Goal: Task Accomplishment & Management: Use online tool/utility

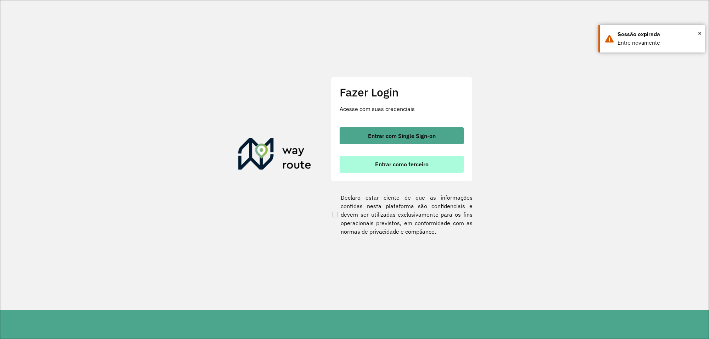
click at [384, 158] on button "Entrar como terceiro" at bounding box center [402, 164] width 124 height 17
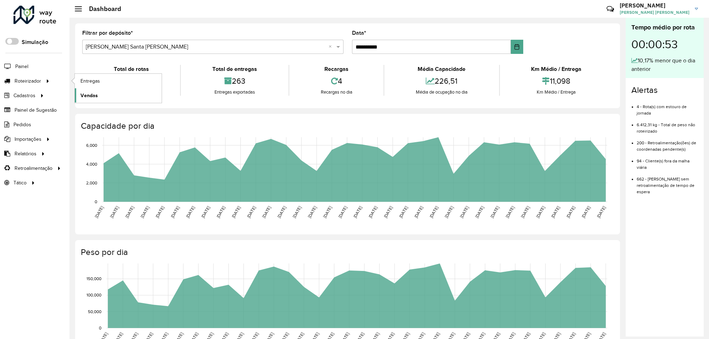
click at [92, 94] on span "Vendas" at bounding box center [89, 95] width 17 height 7
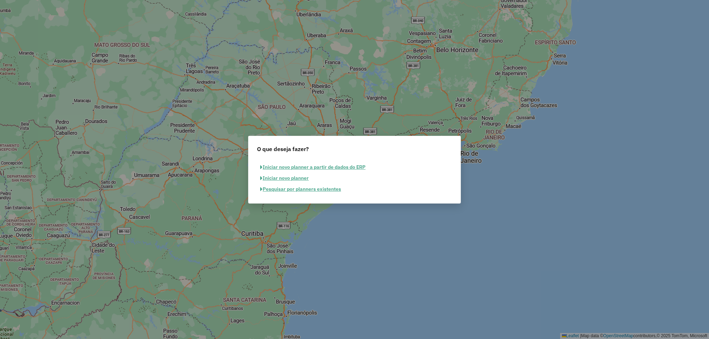
click at [284, 188] on button "Pesquisar por planners existentes" at bounding box center [300, 189] width 87 height 11
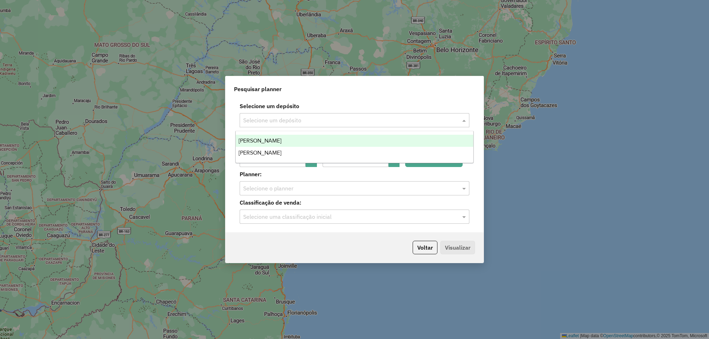
click at [345, 123] on input "text" at bounding box center [347, 120] width 209 height 9
click at [304, 142] on div "[PERSON_NAME]" at bounding box center [355, 141] width 238 height 12
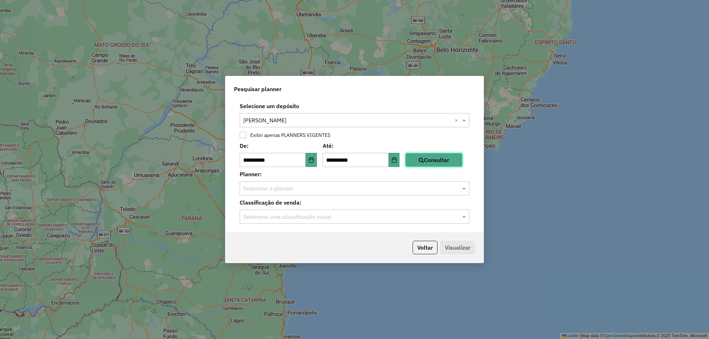
click at [427, 163] on button "Consultar" at bounding box center [433, 160] width 57 height 14
click at [462, 189] on span at bounding box center [465, 188] width 9 height 9
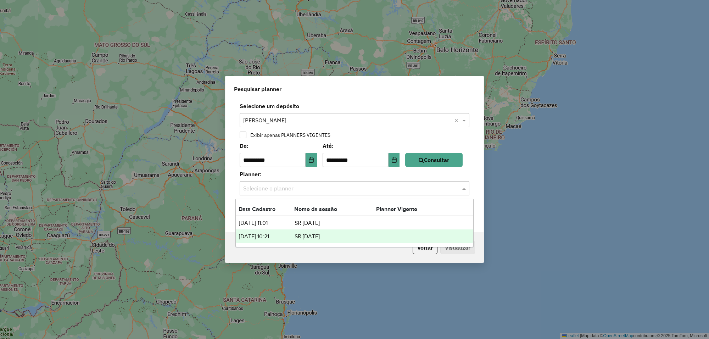
click at [337, 233] on td "SR [DATE]" at bounding box center [335, 236] width 82 height 9
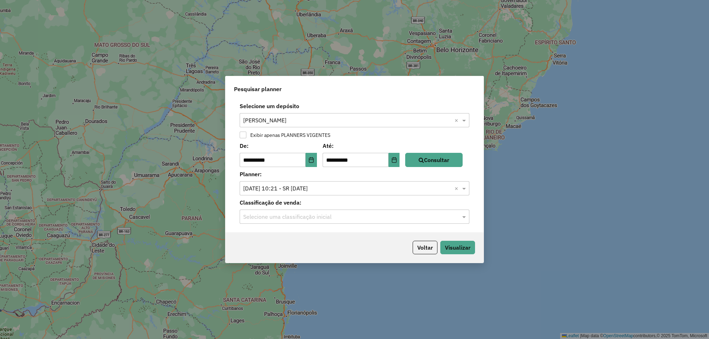
click at [341, 220] on input "text" at bounding box center [347, 217] width 209 height 9
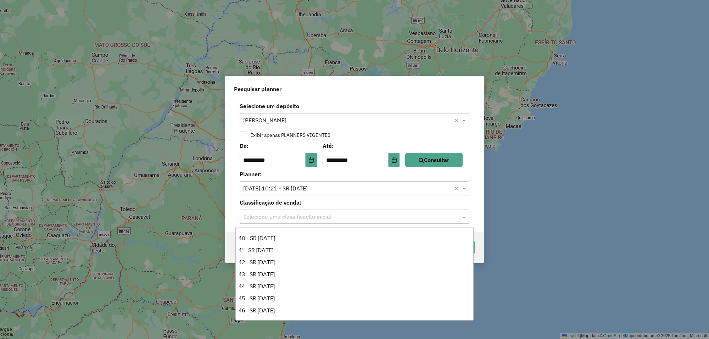
scroll to position [481, 0]
click at [260, 273] on div "48 - SR [DATE]" at bounding box center [355, 275] width 238 height 12
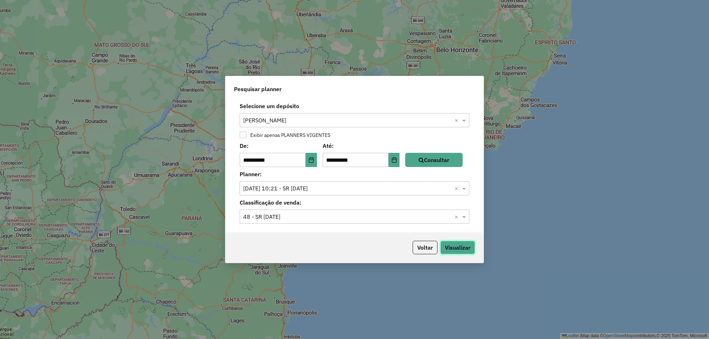
click at [452, 244] on button "Visualizar" at bounding box center [458, 247] width 35 height 13
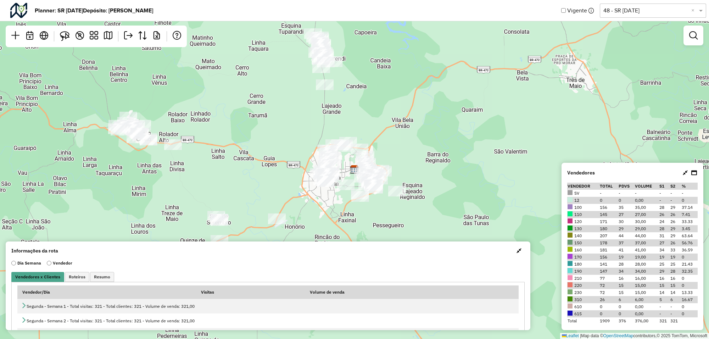
click at [517, 250] on span "button" at bounding box center [519, 251] width 5 height 6
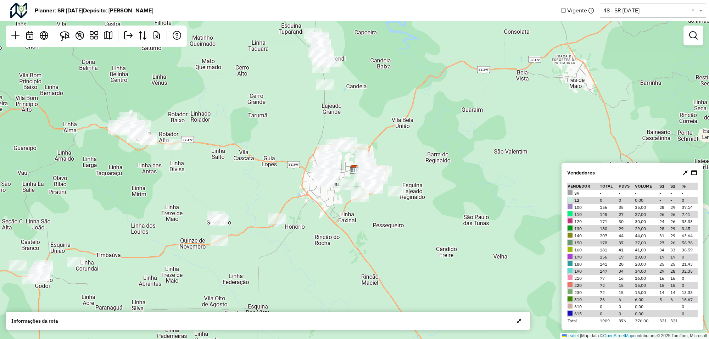
click at [686, 176] on icon at bounding box center [685, 173] width 5 height 6
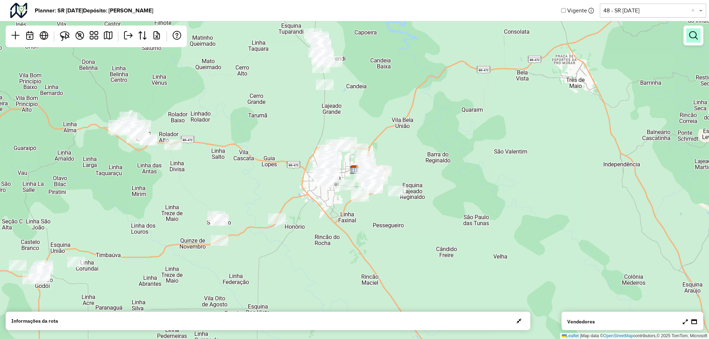
click at [694, 39] on em at bounding box center [694, 35] width 9 height 9
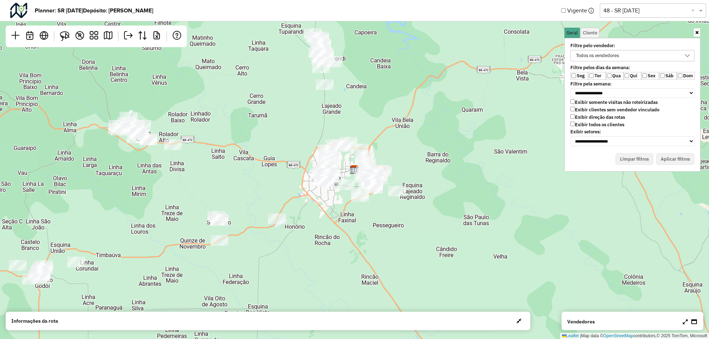
click at [593, 73] on label "Ter" at bounding box center [598, 76] width 18 height 8
click at [649, 75] on label "Sex" at bounding box center [651, 76] width 18 height 8
click at [689, 155] on button "Aplicar filtros" at bounding box center [676, 159] width 38 height 12
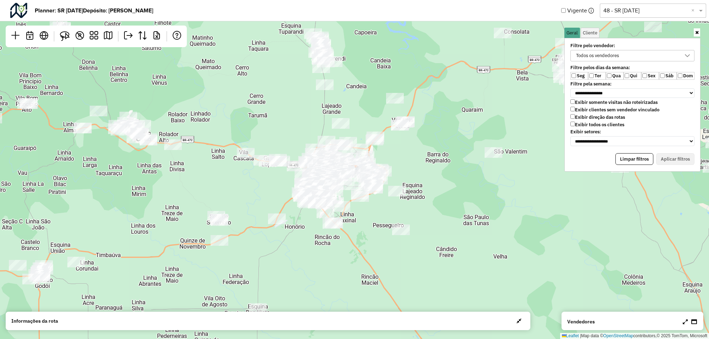
click at [684, 57] on div at bounding box center [687, 55] width 13 height 11
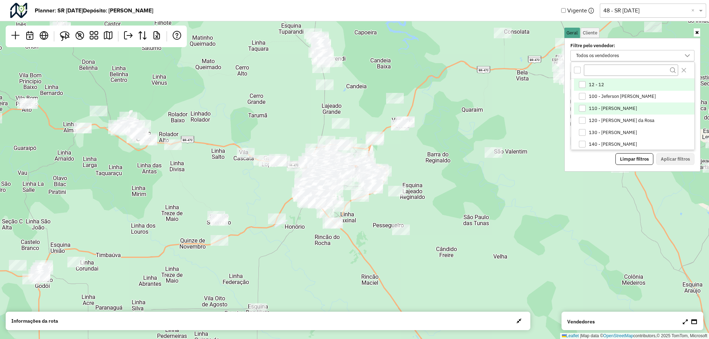
click at [596, 107] on span "110 - [PERSON_NAME]" at bounding box center [613, 109] width 48 height 6
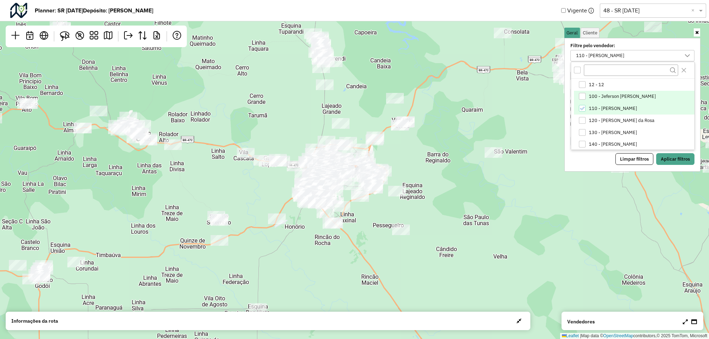
click at [596, 97] on span "100 - Jeferson [PERSON_NAME]" at bounding box center [622, 97] width 67 height 6
click at [592, 109] on span "110 - [PERSON_NAME]" at bounding box center [613, 109] width 48 height 6
drag, startPoint x: 669, startPoint y: 156, endPoint x: 665, endPoint y: 155, distance: 4.2
click at [669, 156] on button "Aplicar filtros" at bounding box center [676, 159] width 38 height 12
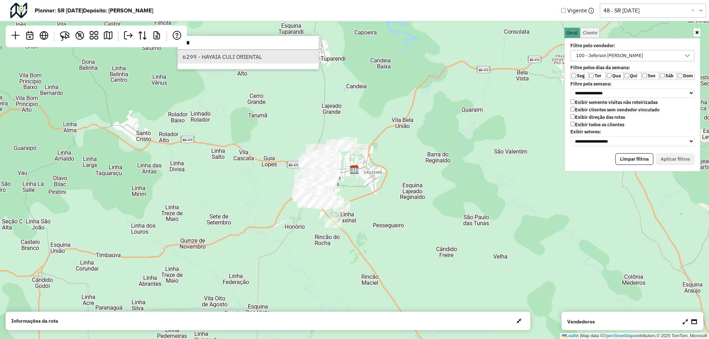
type input "****"
click at [210, 58] on li "6299 - HAYAIA CULI ORIENTAL" at bounding box center [248, 56] width 141 height 13
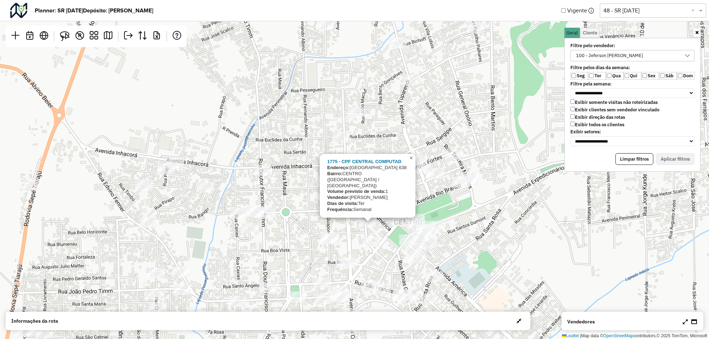
click at [412, 161] on span "×" at bounding box center [411, 158] width 3 height 6
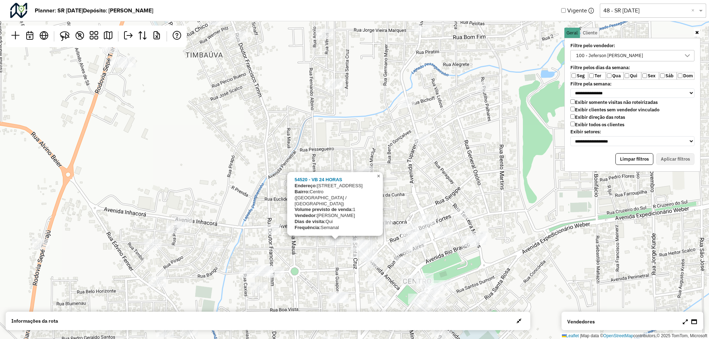
click at [377, 179] on span "×" at bounding box center [378, 176] width 3 height 6
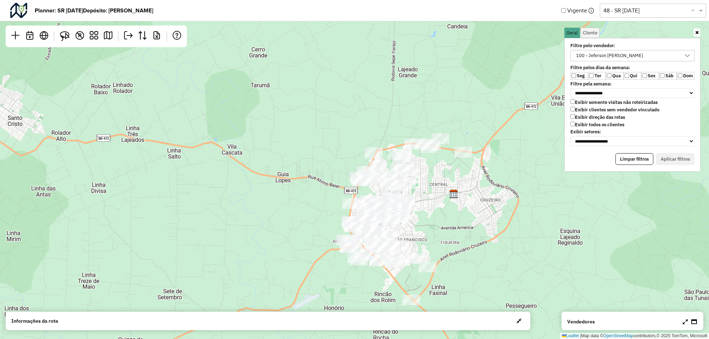
drag, startPoint x: 435, startPoint y: 123, endPoint x: 424, endPoint y: 142, distance: 21.7
click at [423, 142] on div "Leaflet | Map data © OpenStreetMap contributors,© 2025 TomTom, Microsoft" at bounding box center [354, 169] width 709 height 339
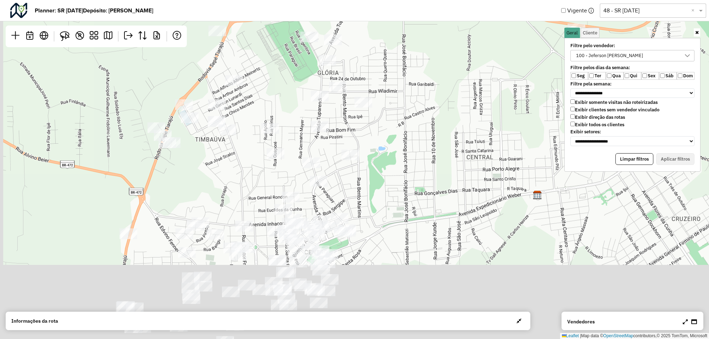
drag, startPoint x: 301, startPoint y: 228, endPoint x: 382, endPoint y: 18, distance: 224.7
click at [382, 20] on hb-planner "**********" at bounding box center [354, 169] width 709 height 339
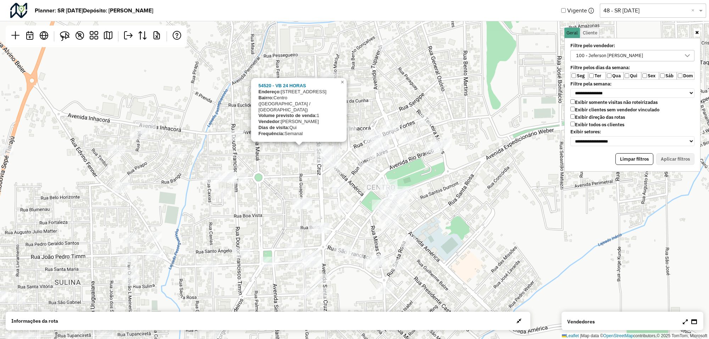
drag, startPoint x: 329, startPoint y: 146, endPoint x: 322, endPoint y: 179, distance: 34.5
click at [322, 179] on div "54520 - VB 24 HORAS Endereço: [STREET_ADDRESS]) Volume previsto de venda: 1 Ven…" at bounding box center [354, 169] width 709 height 339
click at [343, 85] on span "×" at bounding box center [342, 82] width 3 height 6
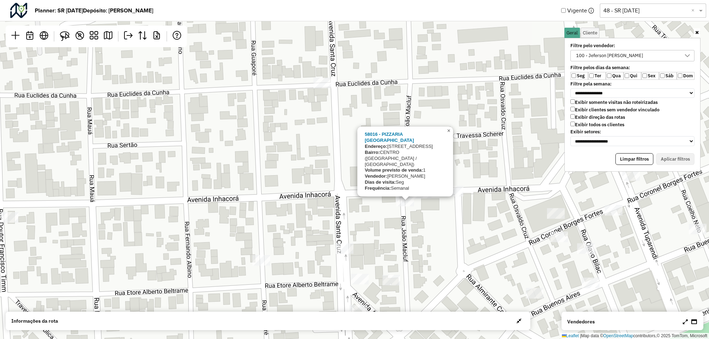
click at [448, 134] on span "×" at bounding box center [448, 131] width 3 height 6
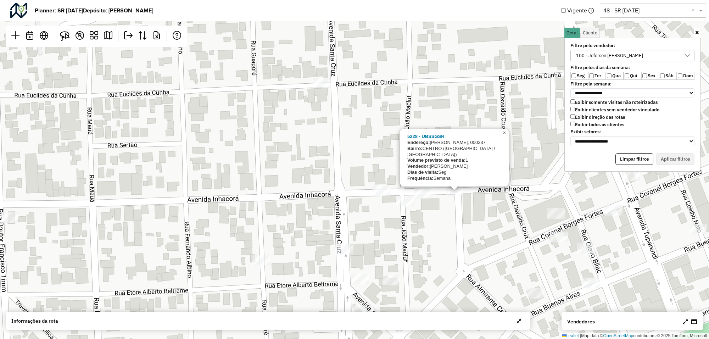
click at [505, 136] on span "×" at bounding box center [504, 133] width 3 height 6
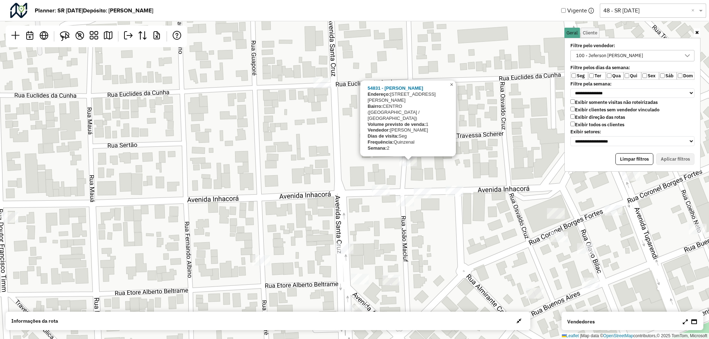
click at [453, 88] on span "×" at bounding box center [451, 85] width 3 height 6
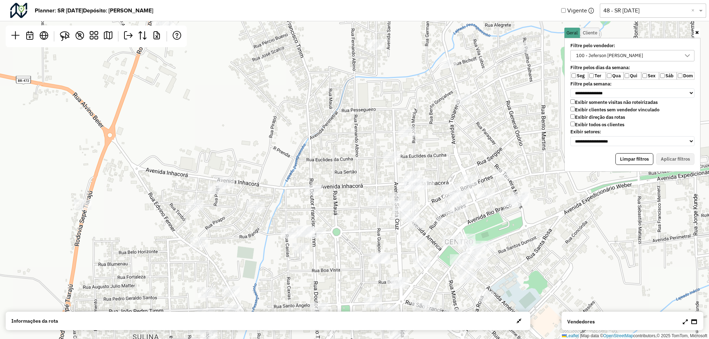
drag, startPoint x: 381, startPoint y: 167, endPoint x: 363, endPoint y: 169, distance: 18.8
click at [363, 169] on div "Leaflet | Map data © OpenStreetMap contributors,© 2025 TomTom, Microsoft" at bounding box center [354, 169] width 709 height 339
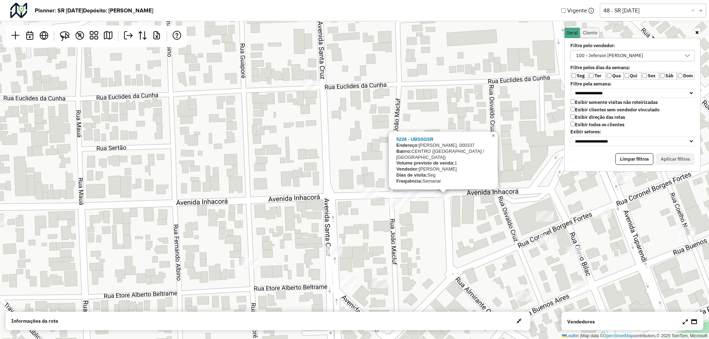
click at [493, 139] on span "×" at bounding box center [493, 136] width 3 height 6
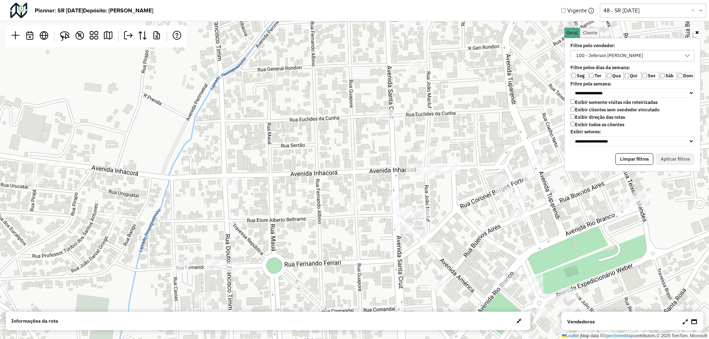
drag, startPoint x: 420, startPoint y: 121, endPoint x: 414, endPoint y: 149, distance: 28.3
click at [415, 148] on div "Leaflet | Map data © OpenStreetMap contributors,© 2025 TomTom, Microsoft" at bounding box center [354, 169] width 709 height 339
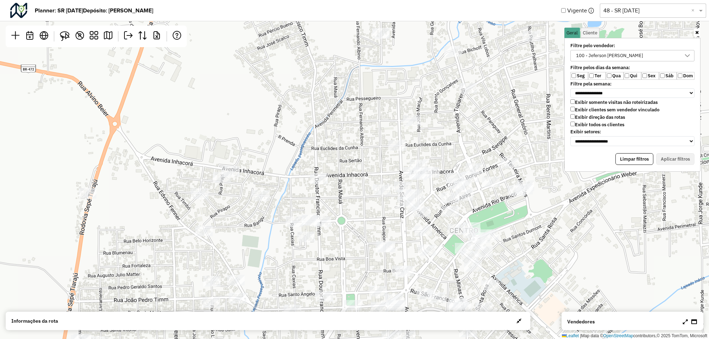
click at [520, 322] on span "button" at bounding box center [519, 321] width 5 height 6
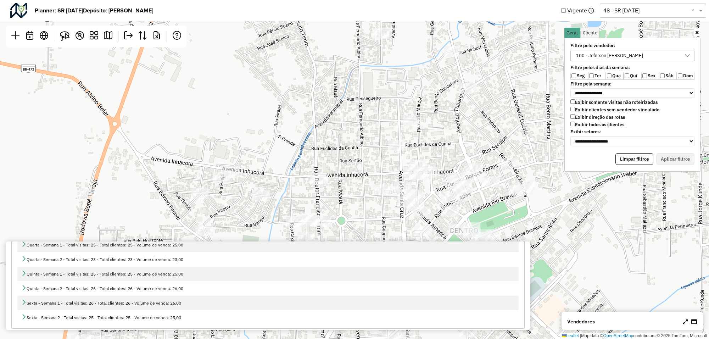
scroll to position [122, 0]
click at [562, 221] on div "Leaflet | Map data © OpenStreetMap contributors,© 2025 TomTom, Microsoft" at bounding box center [354, 169] width 709 height 339
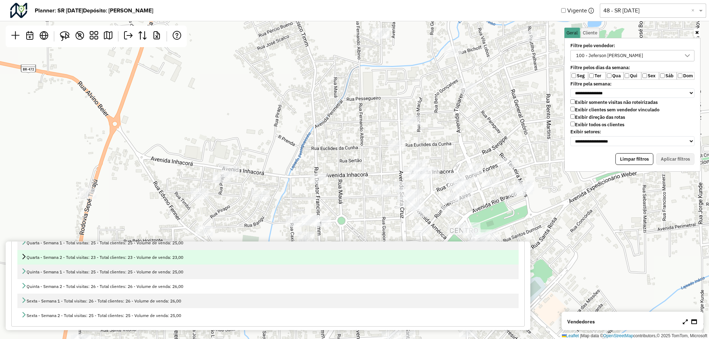
click at [516, 256] on td "Quarta - Semana 2 - Total visitas: 23 - Total clientes: 23 - Volume de venda: 2…" at bounding box center [268, 257] width 502 height 15
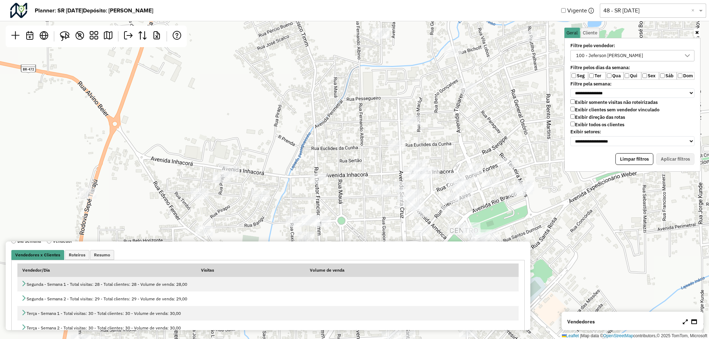
scroll to position [0, 0]
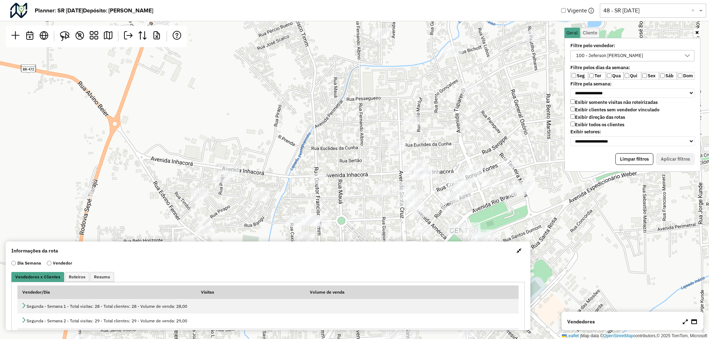
click at [518, 251] on span "button" at bounding box center [519, 251] width 5 height 6
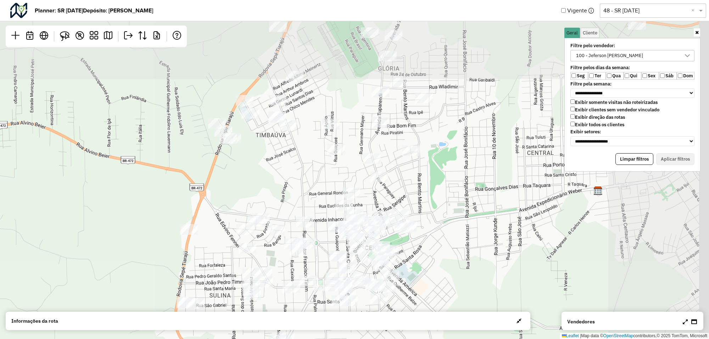
drag, startPoint x: 521, startPoint y: 96, endPoint x: 428, endPoint y: 146, distance: 105.7
click at [382, 187] on div "Leaflet | Map data © OpenStreetMap contributors,© 2025 TomTom, Microsoft" at bounding box center [354, 169] width 709 height 339
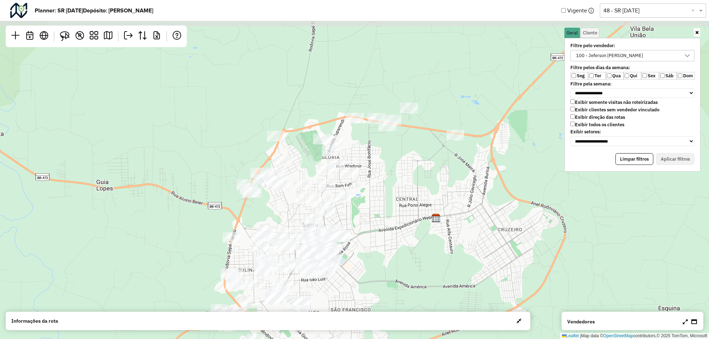
drag, startPoint x: 449, startPoint y: 132, endPoint x: 371, endPoint y: 183, distance: 93.0
click at [371, 183] on div "Leaflet | Map data © OpenStreetMap contributors,© 2025 TomTom, Microsoft" at bounding box center [354, 169] width 709 height 339
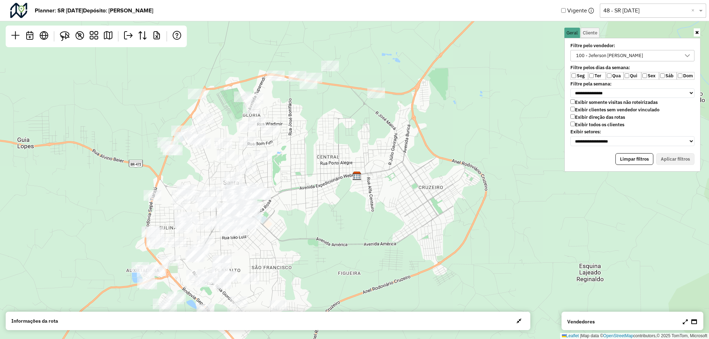
drag, startPoint x: 399, startPoint y: 174, endPoint x: 340, endPoint y: 105, distance: 91.3
click at [340, 105] on div "Leaflet | Map data © OpenStreetMap contributors,© 2025 TomTom, Microsoft" at bounding box center [354, 169] width 709 height 339
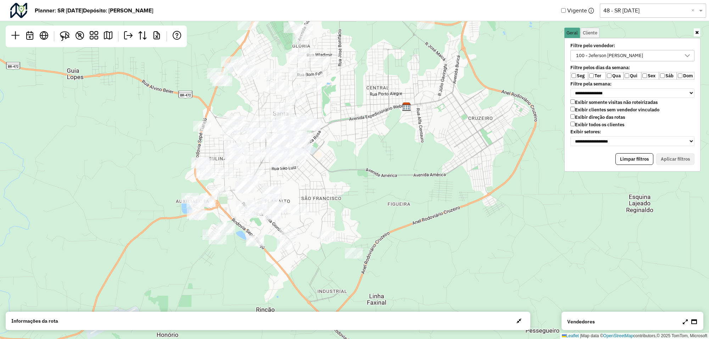
drag, startPoint x: 298, startPoint y: 204, endPoint x: 335, endPoint y: 170, distance: 51.0
click at [335, 170] on div "Leaflet | Map data © OpenStreetMap contributors,© 2025 TomTom, Microsoft" at bounding box center [354, 169] width 709 height 339
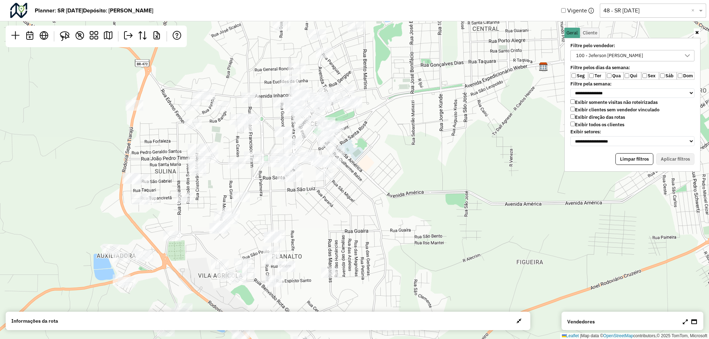
drag, startPoint x: 297, startPoint y: 127, endPoint x: 309, endPoint y: 139, distance: 17.3
click at [309, 139] on div at bounding box center [304, 133] width 18 height 11
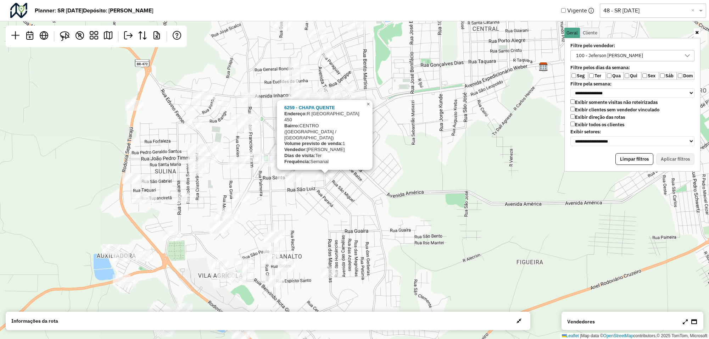
click at [368, 107] on span "×" at bounding box center [368, 104] width 3 height 6
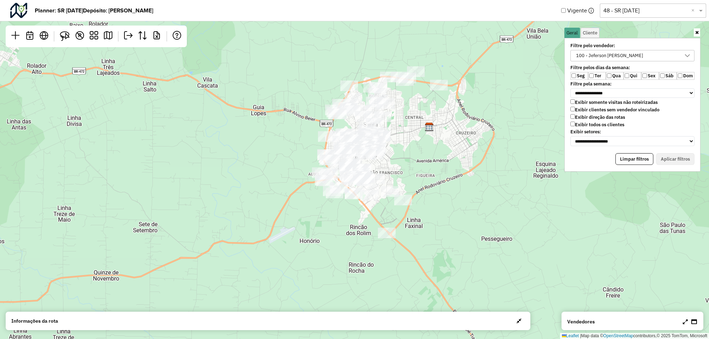
drag, startPoint x: 418, startPoint y: 184, endPoint x: 423, endPoint y: 148, distance: 36.2
click at [423, 148] on div "Leaflet | Map data © OpenStreetMap contributors,© 2025 TomTom, Microsoft" at bounding box center [354, 169] width 709 height 339
